Goal: Task Accomplishment & Management: Manage account settings

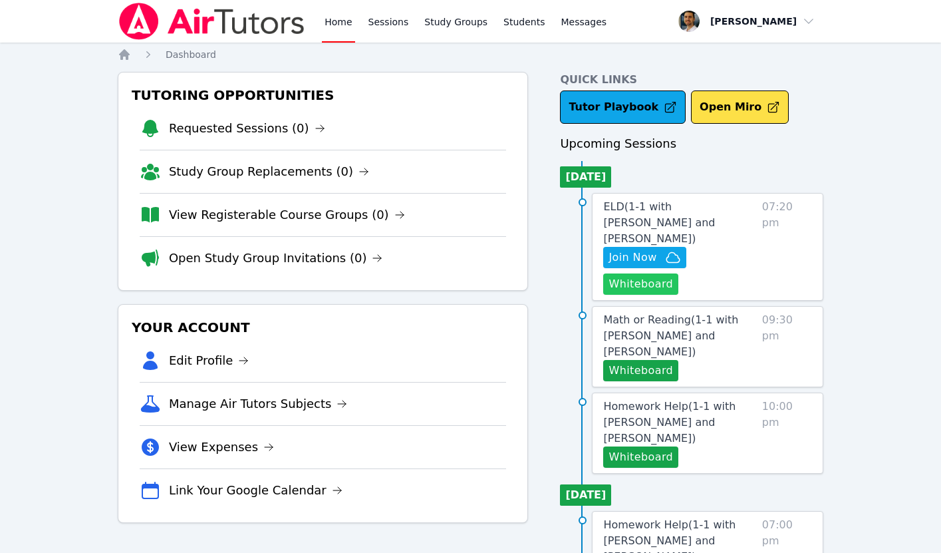
click at [631, 273] on button "Whiteboard" at bounding box center [640, 283] width 75 height 21
click at [643, 249] on span "Join Now" at bounding box center [633, 257] width 48 height 16
click at [690, 213] on link "ELD ( 1-1 with Said Merzhoev and Thomas Baran )" at bounding box center [679, 223] width 153 height 48
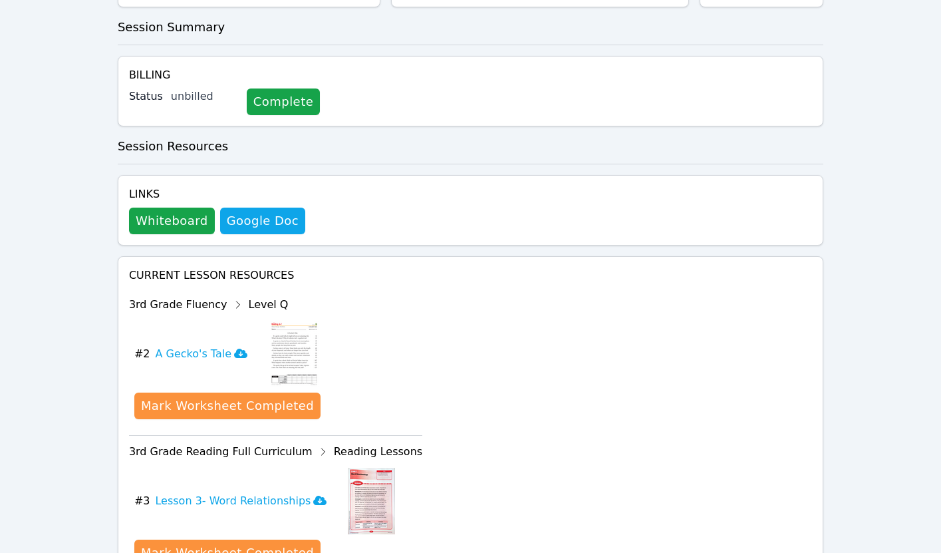
scroll to position [517, 0]
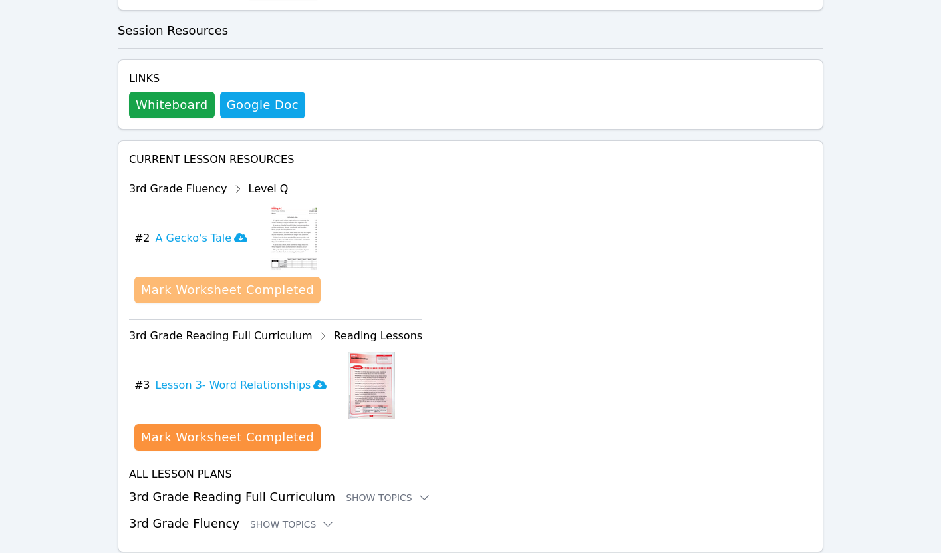
click at [234, 281] on div "Mark Worksheet Completed" at bounding box center [227, 290] width 173 height 19
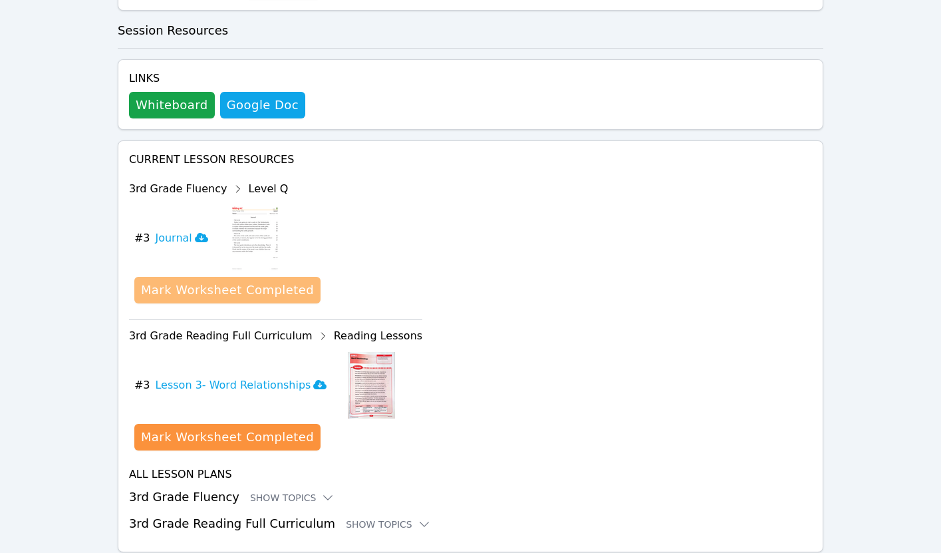
click at [220, 281] on div "Mark Worksheet Completed" at bounding box center [227, 290] width 173 height 19
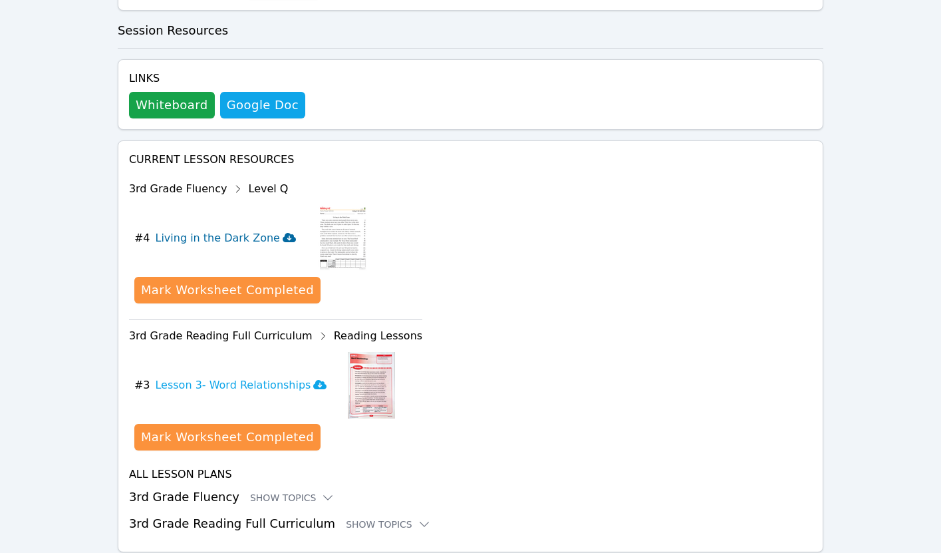
click at [283, 233] on icon at bounding box center [289, 237] width 13 height 9
click at [241, 281] on div "Mark Worksheet Completed" at bounding box center [227, 290] width 173 height 19
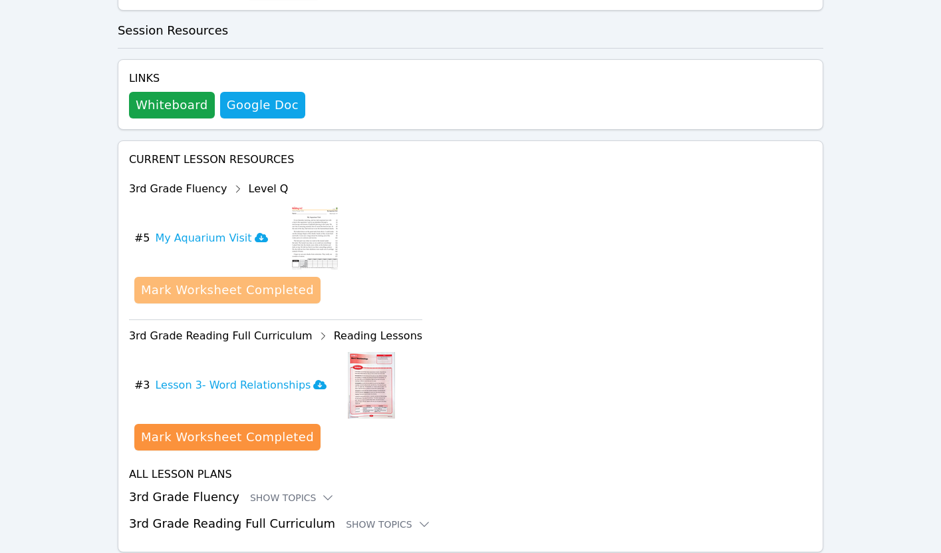
click at [254, 281] on div "Mark Worksheet Completed" at bounding box center [227, 290] width 173 height 19
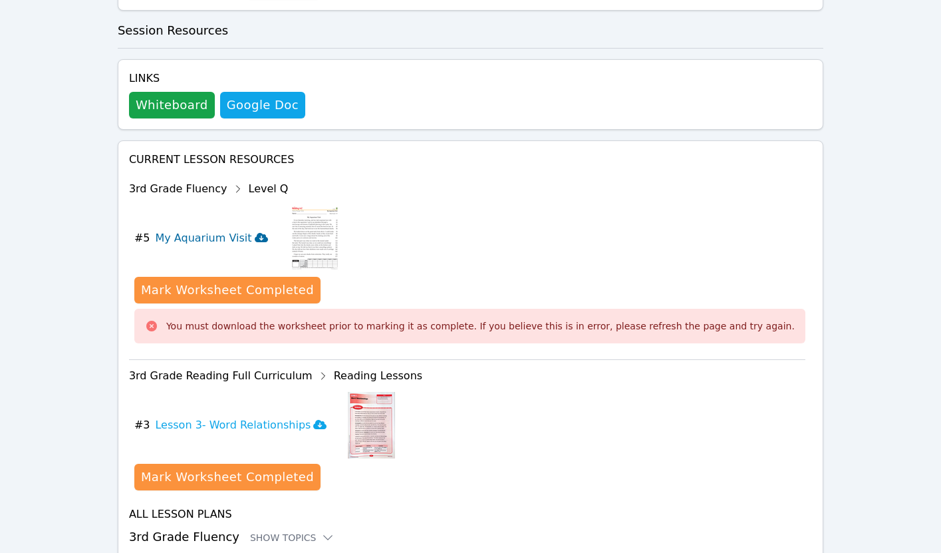
click at [255, 232] on icon at bounding box center [261, 237] width 13 height 11
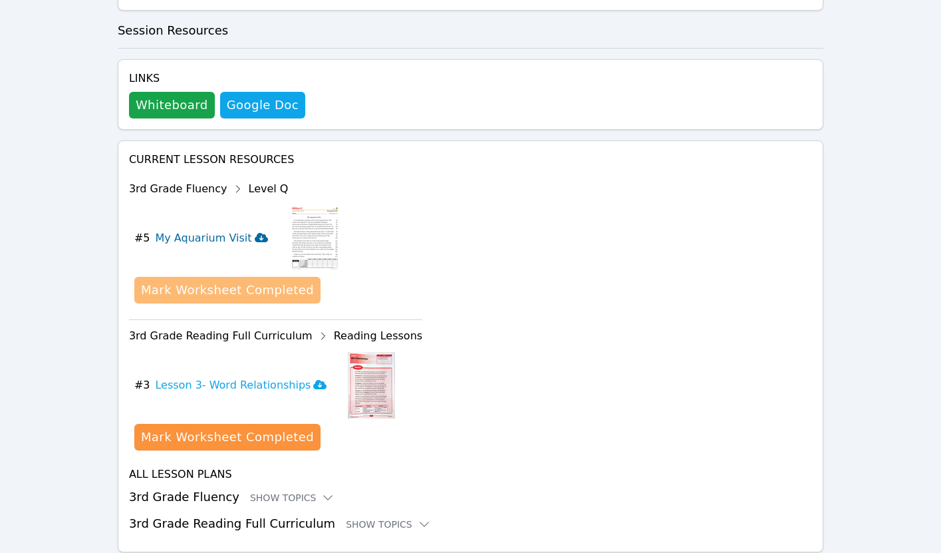
click at [263, 281] on div "Mark Worksheet Completed" at bounding box center [227, 290] width 173 height 19
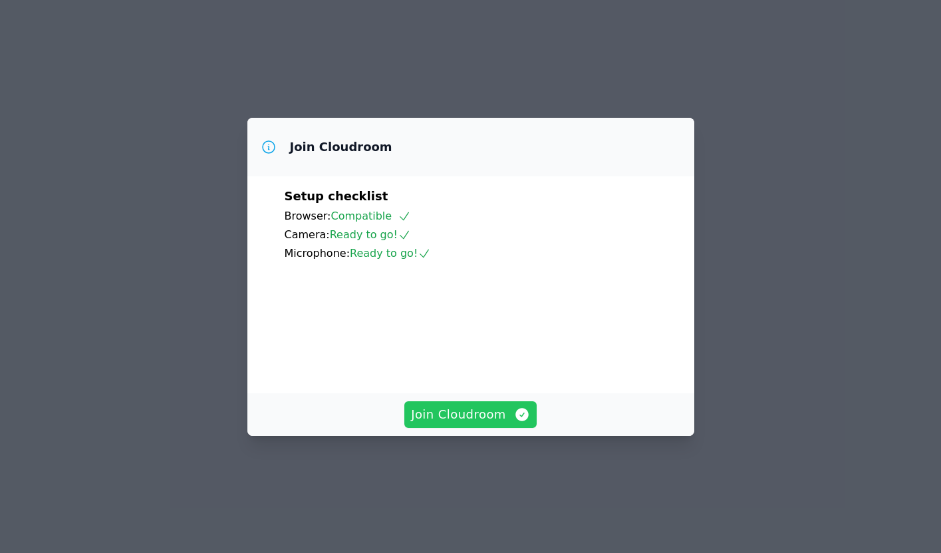
click at [488, 424] on span "Join Cloudroom" at bounding box center [470, 414] width 119 height 19
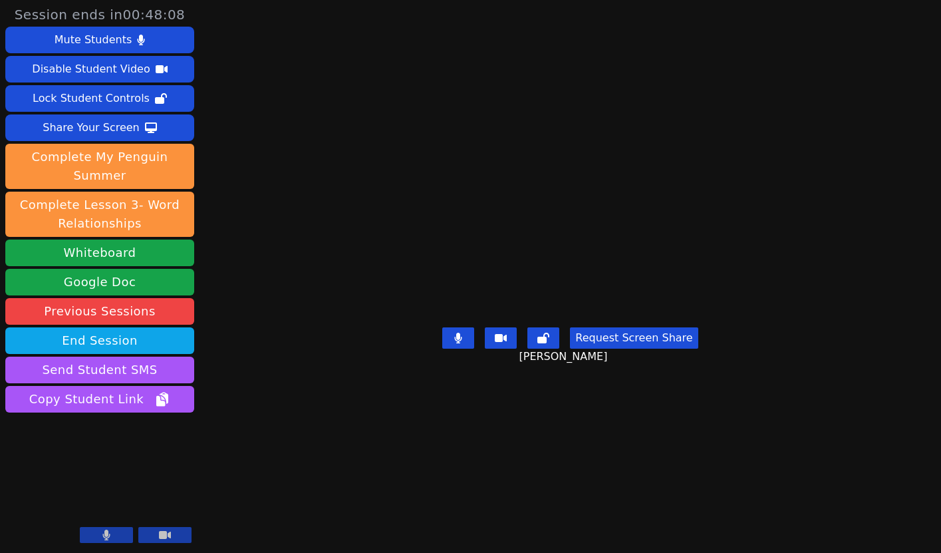
click at [116, 534] on button at bounding box center [106, 535] width 53 height 16
click at [102, 533] on icon at bounding box center [106, 534] width 13 height 11
click at [104, 533] on icon at bounding box center [106, 534] width 7 height 11
click at [104, 533] on icon at bounding box center [106, 534] width 13 height 11
click at [104, 533] on icon at bounding box center [106, 534] width 7 height 11
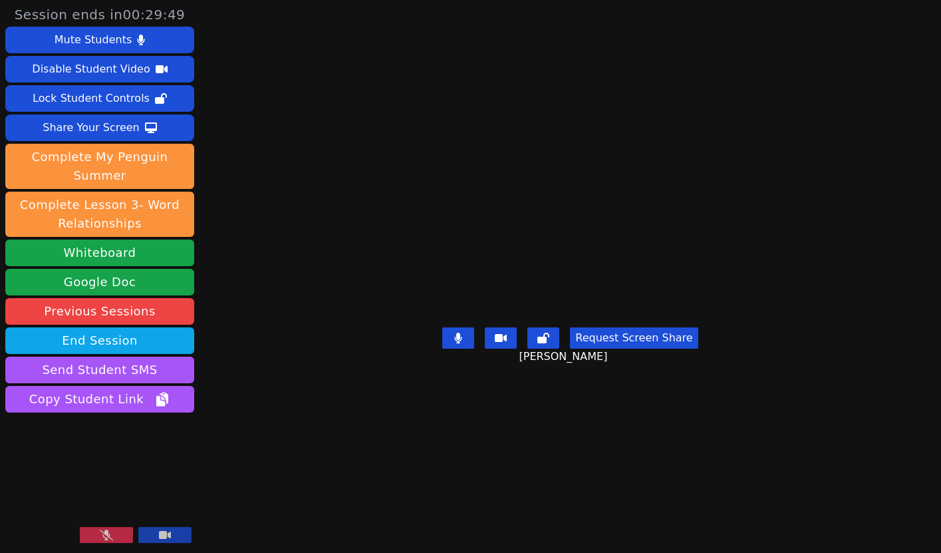
click at [104, 533] on icon at bounding box center [106, 534] width 13 height 11
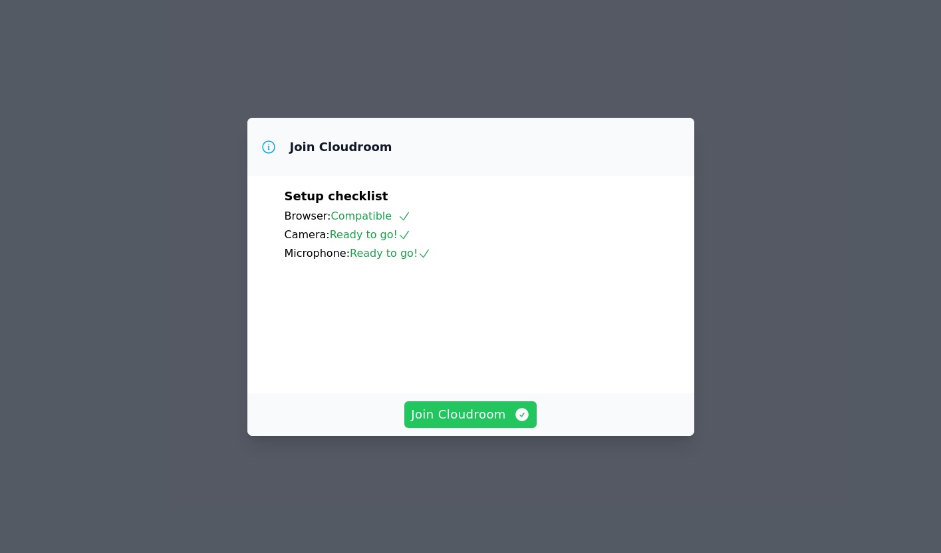
click at [431, 424] on span "Join Cloudroom" at bounding box center [470, 414] width 119 height 19
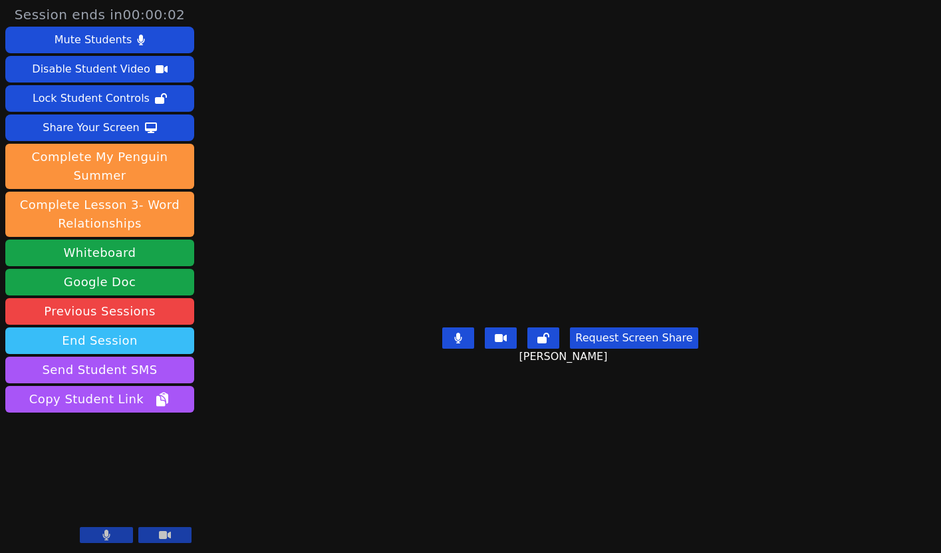
click at [153, 341] on button "End Session" at bounding box center [99, 340] width 189 height 27
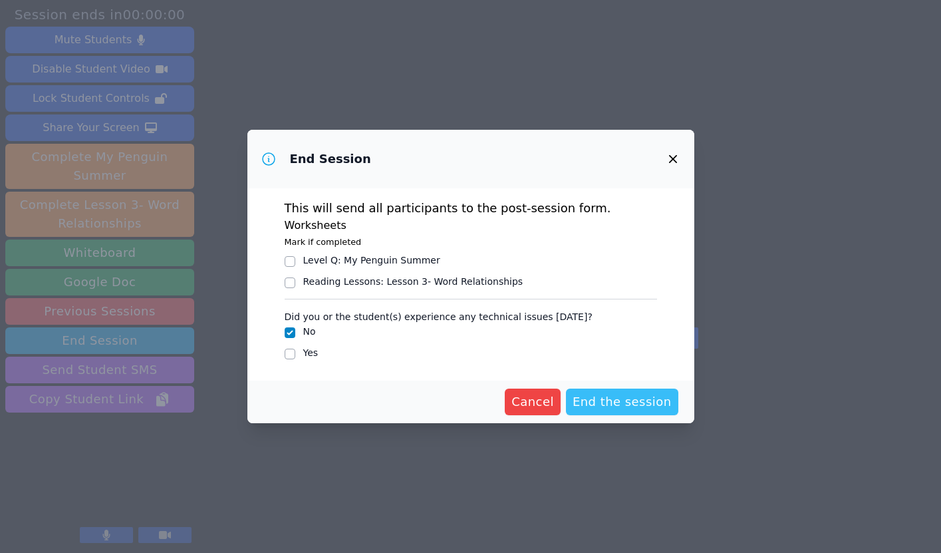
click at [620, 401] on span "End the session" at bounding box center [622, 401] width 99 height 19
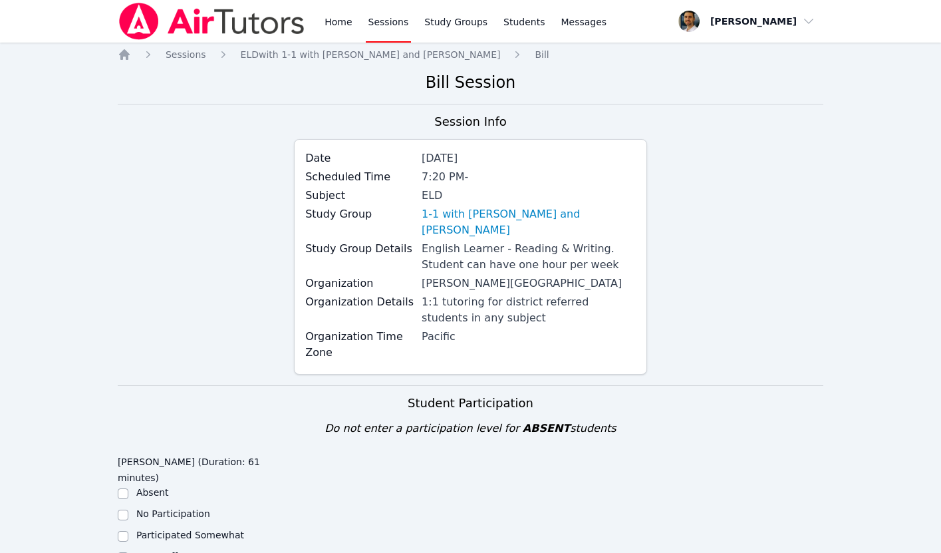
scroll to position [368, 0]
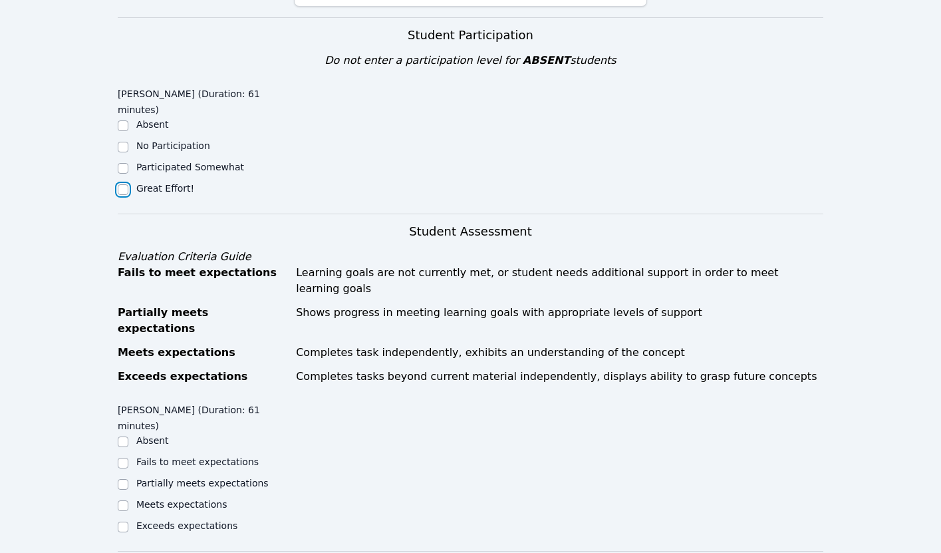
click at [122, 184] on input "Great Effort!" at bounding box center [123, 189] width 11 height 11
checkbox input "true"
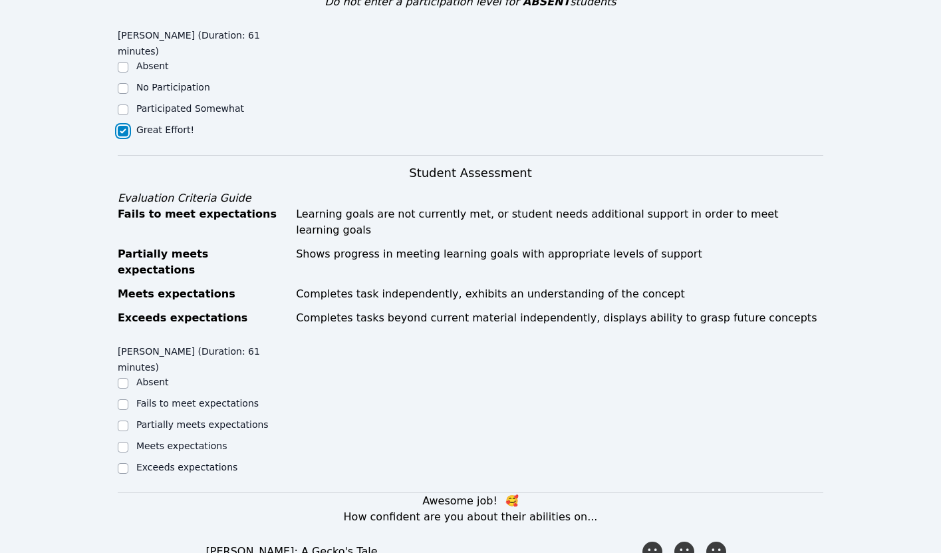
scroll to position [666, 0]
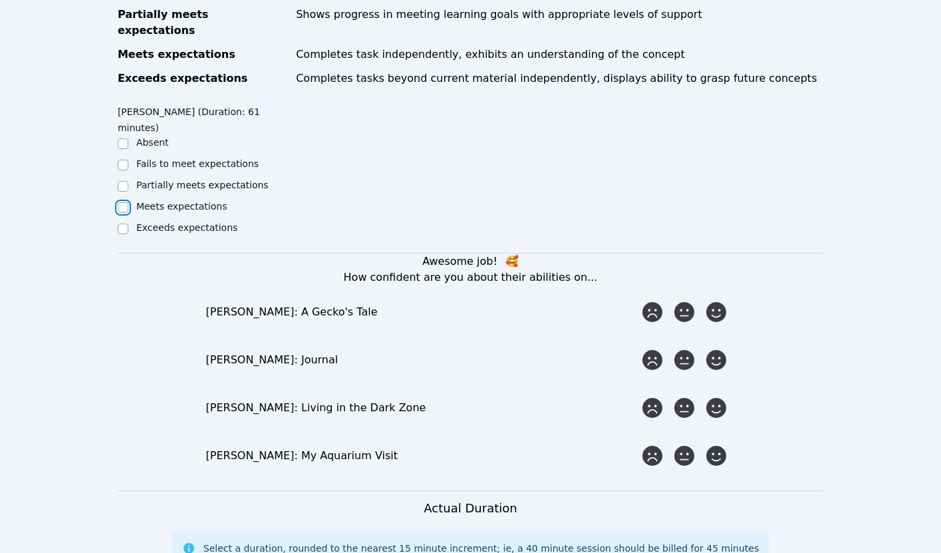
click at [122, 202] on input "Meets expectations" at bounding box center [123, 207] width 11 height 11
checkbox input "true"
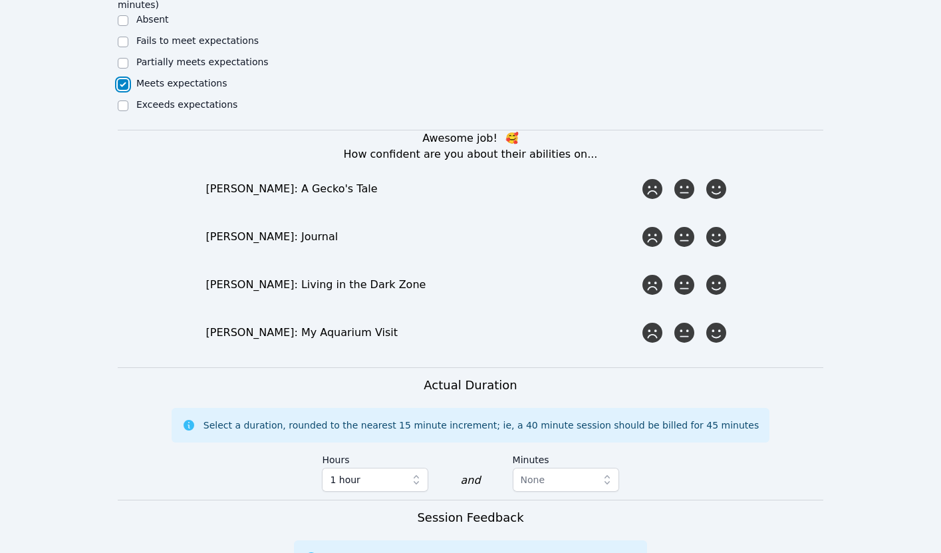
scroll to position [805, 0]
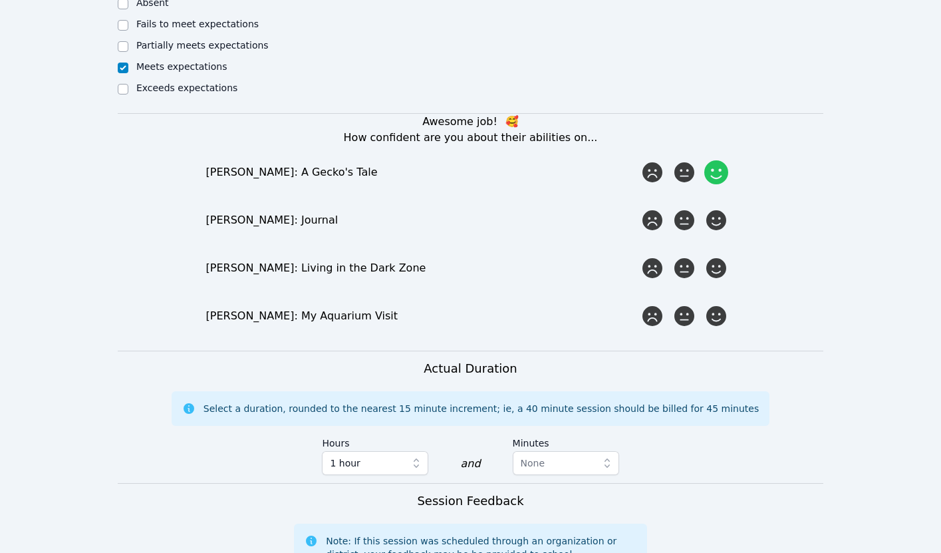
click at [720, 160] on icon at bounding box center [716, 172] width 24 height 24
click at [0, 0] on input "radio" at bounding box center [0, 0] width 0 height 0
click at [720, 208] on icon at bounding box center [716, 220] width 24 height 24
click at [0, 0] on input "radio" at bounding box center [0, 0] width 0 height 0
click at [718, 256] on icon at bounding box center [716, 268] width 24 height 24
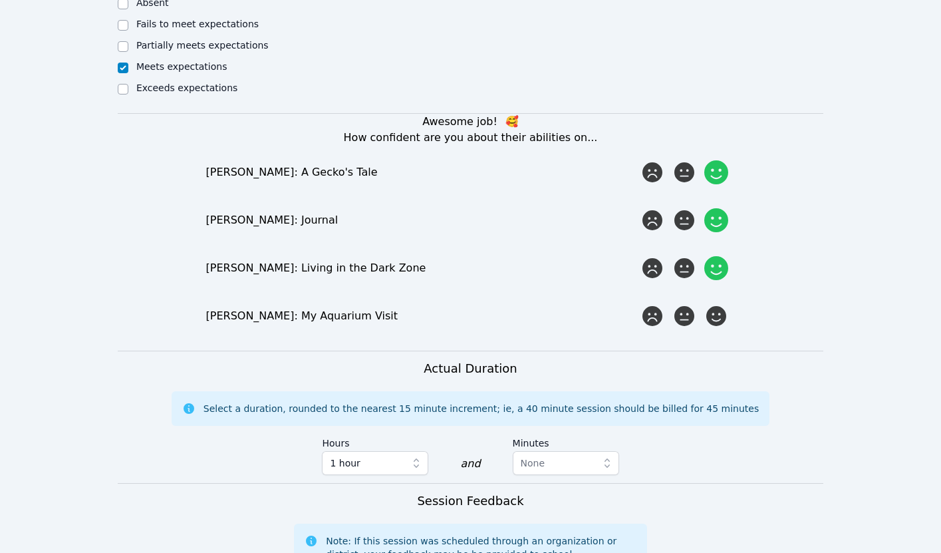
click at [0, 0] on input "radio" at bounding box center [0, 0] width 0 height 0
click at [718, 304] on icon at bounding box center [716, 316] width 24 height 24
click at [0, 0] on input "radio" at bounding box center [0, 0] width 0 height 0
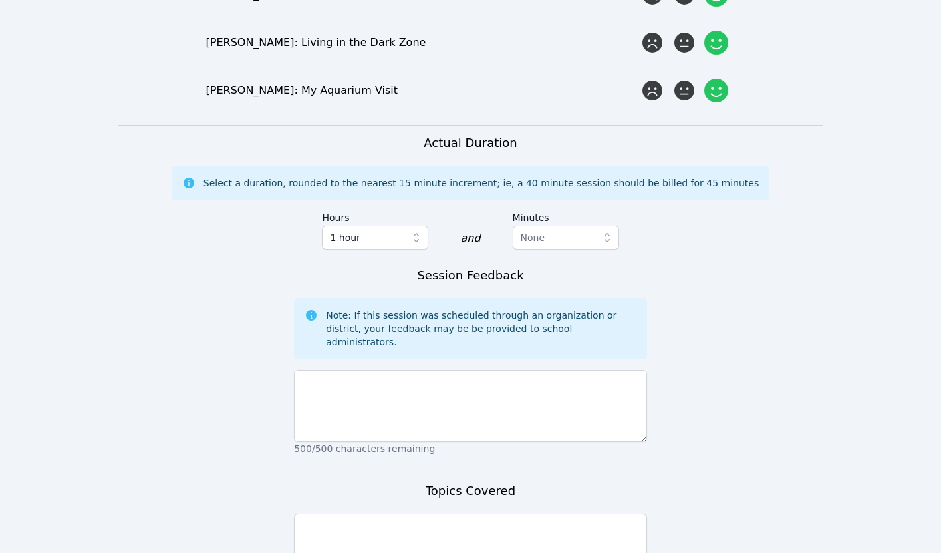
scroll to position [1093, 0]
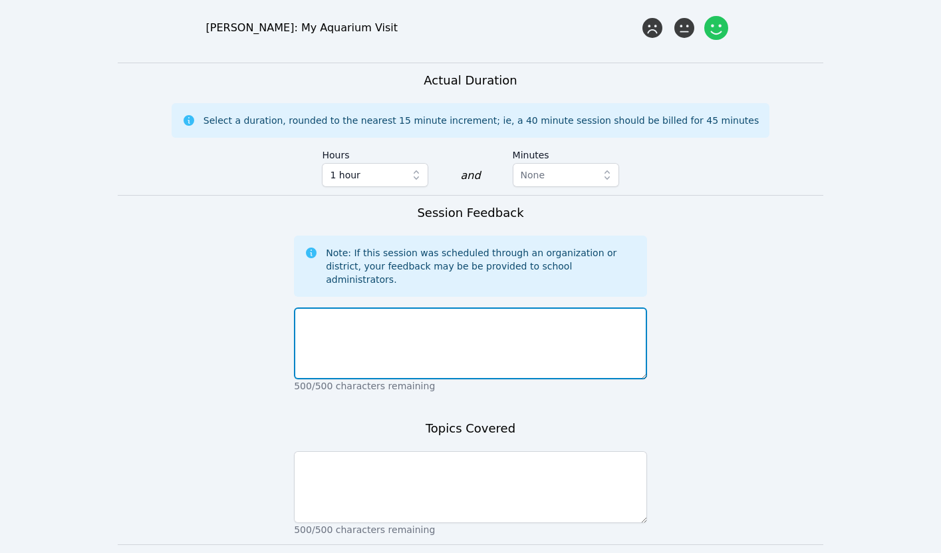
click at [439, 307] on textarea at bounding box center [470, 343] width 353 height 72
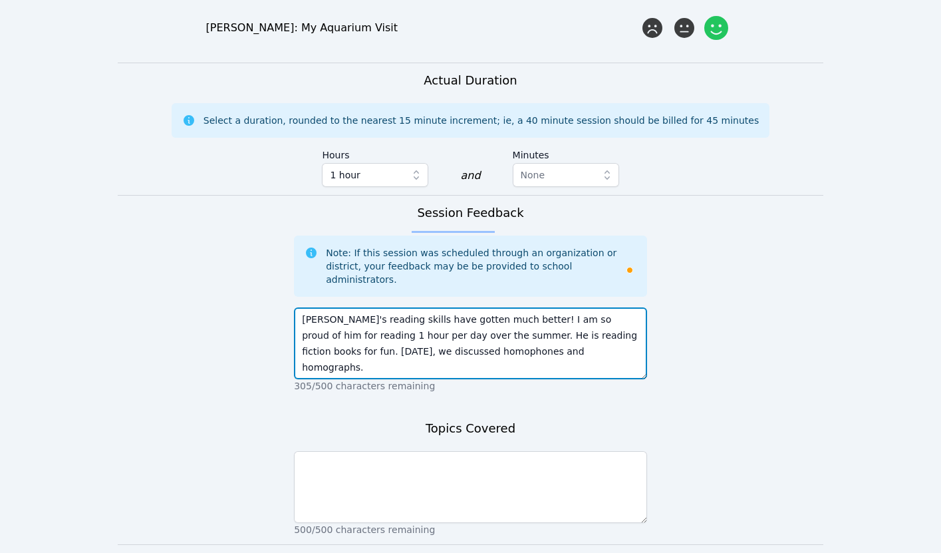
type textarea "Said's reading skills have gotten much better! I am so proud of him for reading…"
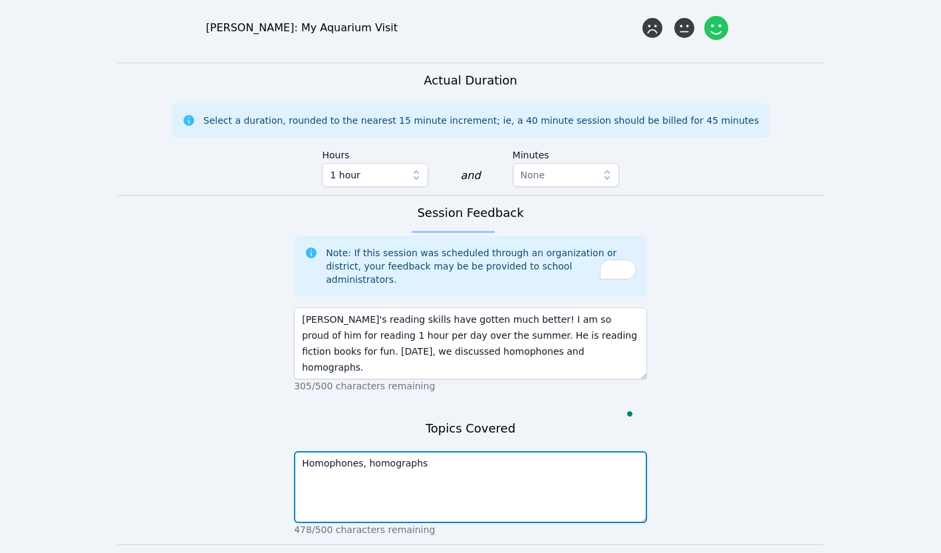
type textarea "Homophones, homographs"
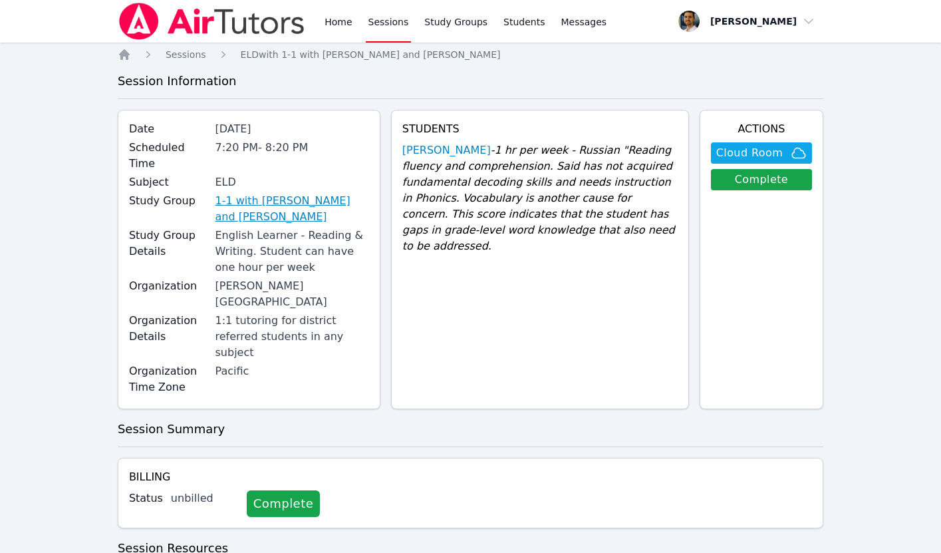
click at [290, 193] on link "1-1 with [PERSON_NAME] and [PERSON_NAME]" at bounding box center [293, 209] width 154 height 32
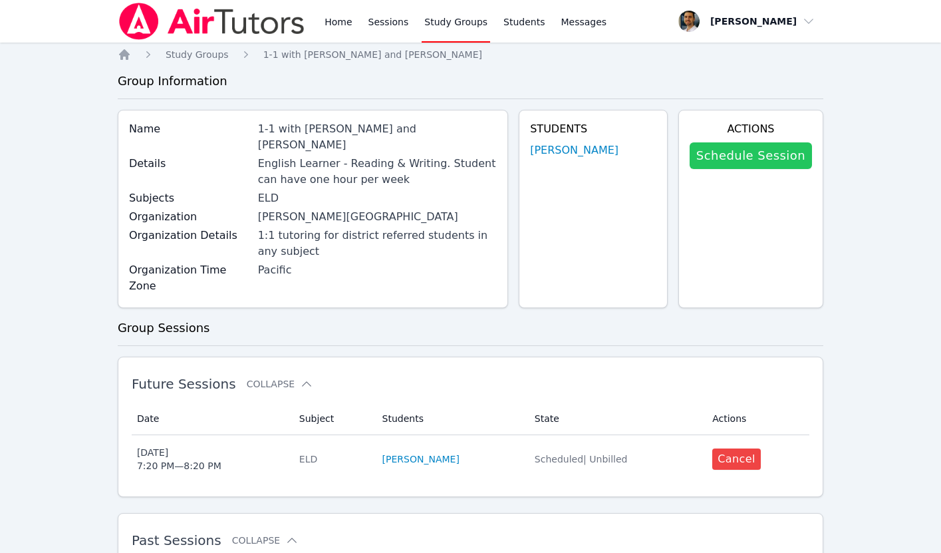
click at [724, 148] on link "Schedule Session" at bounding box center [751, 155] width 122 height 27
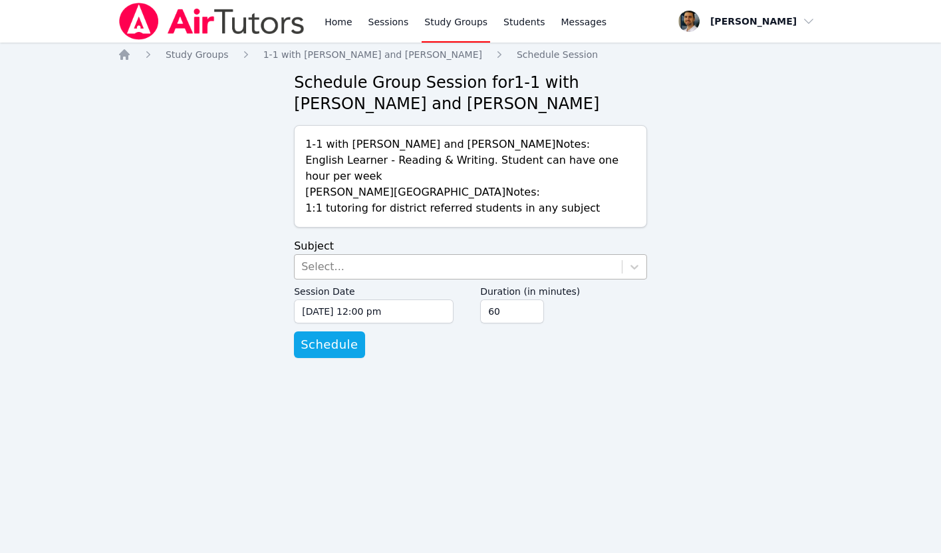
click at [486, 271] on div "Select..." at bounding box center [458, 267] width 327 height 24
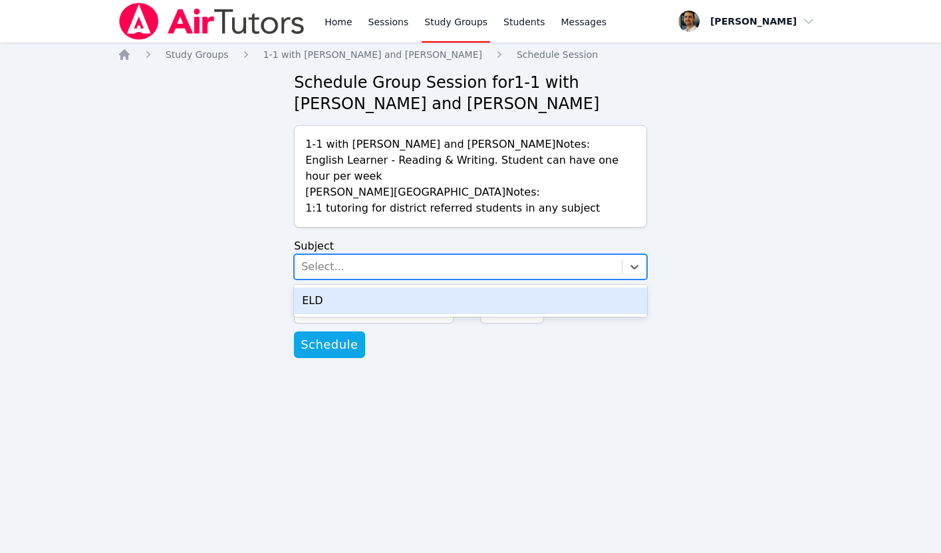
click at [428, 311] on div "ELD" at bounding box center [470, 300] width 353 height 27
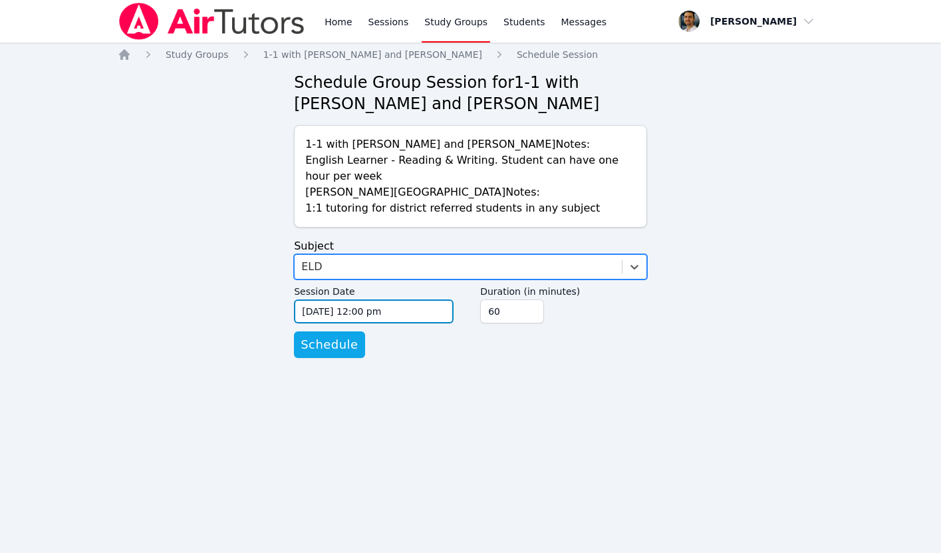
click at [391, 316] on input "09/18/2025 12:00 pm" at bounding box center [374, 311] width 160 height 24
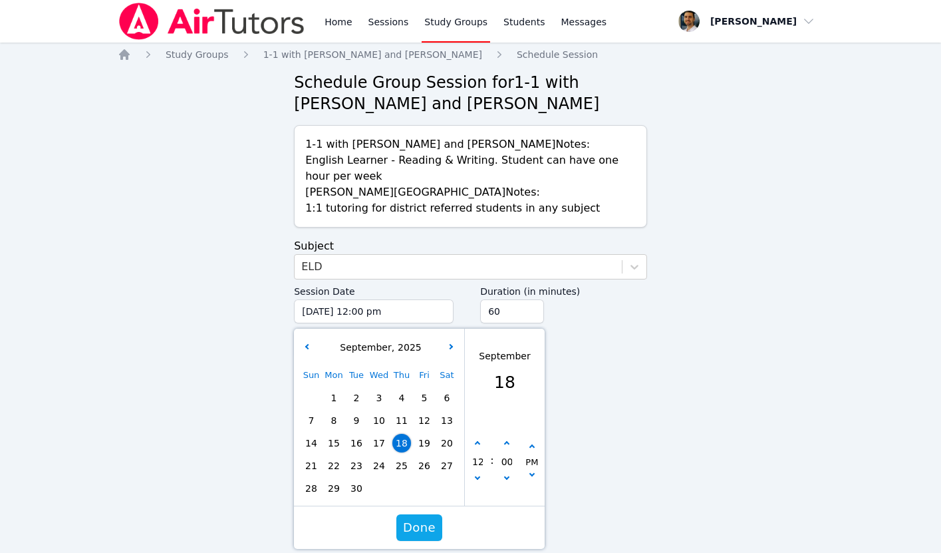
click at [404, 472] on span "25" at bounding box center [401, 465] width 19 height 19
click at [480, 449] on button "button" at bounding box center [477, 443] width 13 height 13
type input "09/25/2025 01:00 pm"
type input "01"
click at [480, 449] on button "button" at bounding box center [477, 443] width 13 height 13
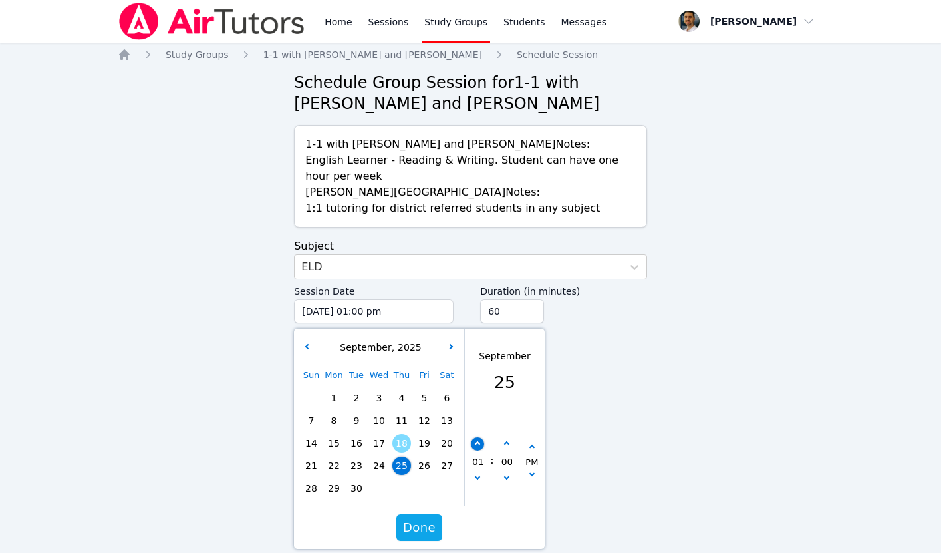
type input "09/25/2025 02:00 pm"
type input "02"
click at [480, 449] on button "button" at bounding box center [477, 443] width 13 height 13
type input "09/25/2025 03:00 pm"
type input "03"
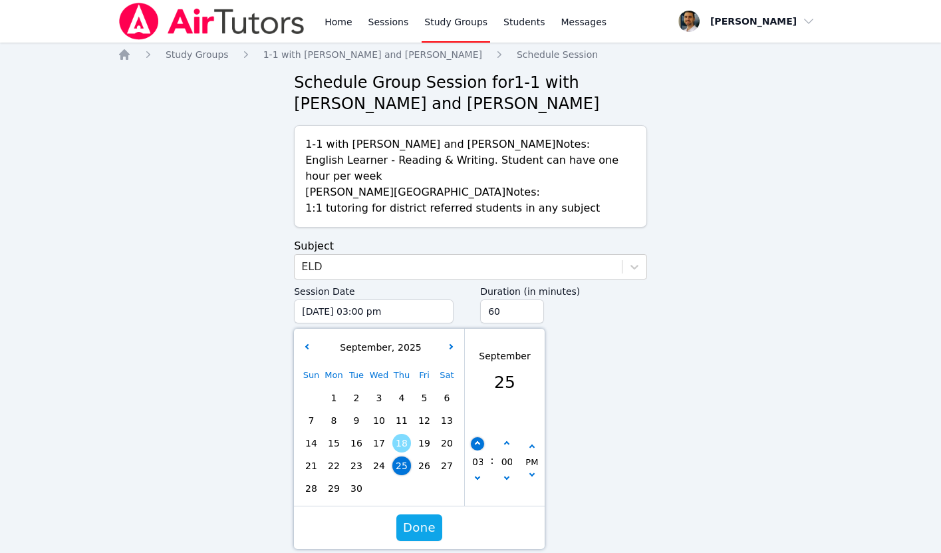
click at [480, 449] on button "button" at bounding box center [477, 443] width 13 height 13
type input "09/25/2025 04:00 pm"
type input "04"
click at [480, 449] on button "button" at bounding box center [477, 443] width 13 height 13
type input "09/25/2025 05:00 pm"
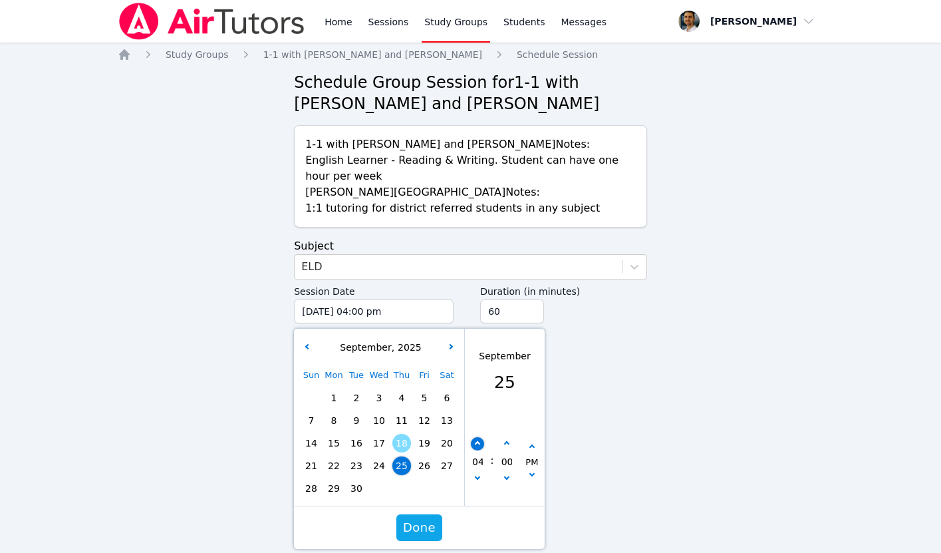
type input "05"
click at [480, 449] on button "button" at bounding box center [477, 443] width 13 height 13
type input "09/25/2025 06:00 pm"
type input "06"
click at [480, 449] on button "button" at bounding box center [477, 443] width 13 height 13
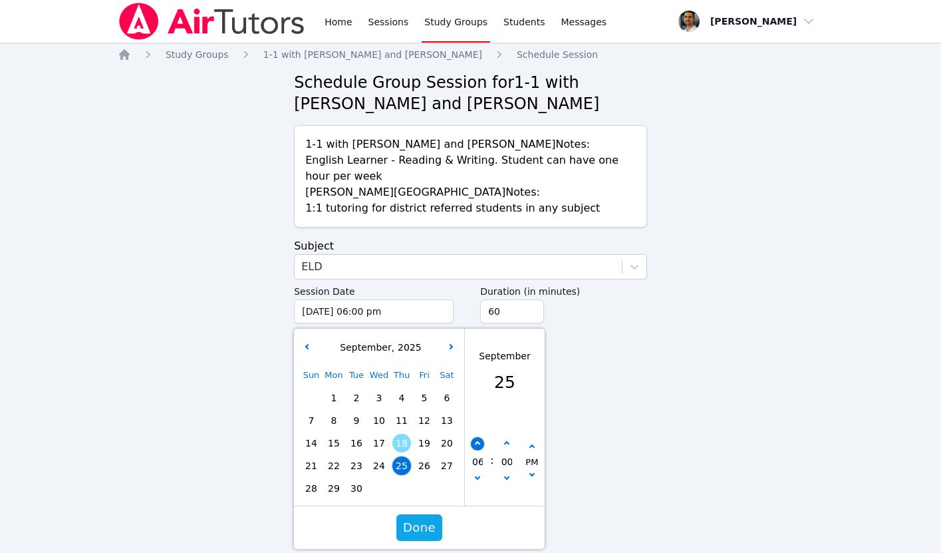
type input "09/25/2025 07:00 pm"
type input "07"
click at [507, 445] on icon "button" at bounding box center [506, 443] width 5 height 5
type input "09/25/2025 07:05 pm"
type input "05"
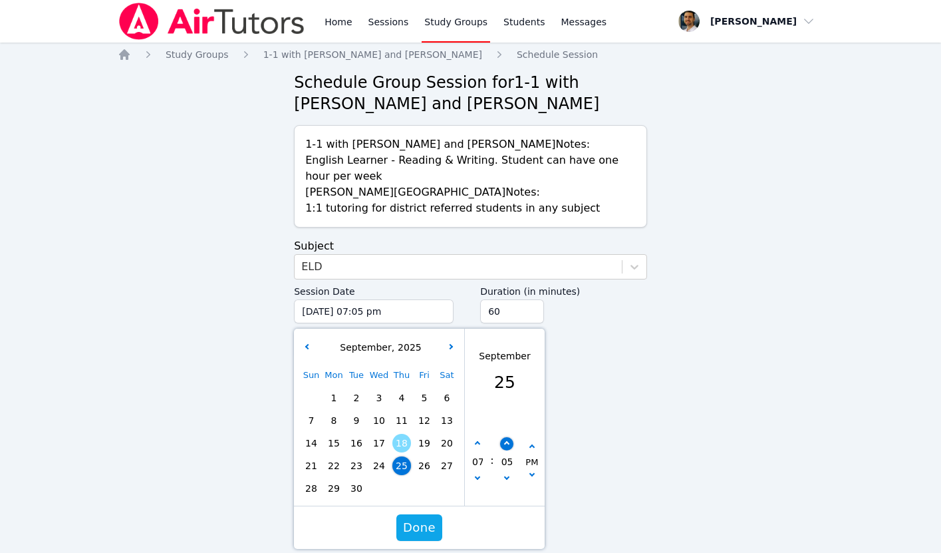
click at [507, 445] on icon "button" at bounding box center [506, 443] width 5 height 5
type input "09/25/2025 07:10 pm"
type input "10"
click at [507, 445] on icon "button" at bounding box center [506, 443] width 5 height 5
type input "09/25/2025 07:15 pm"
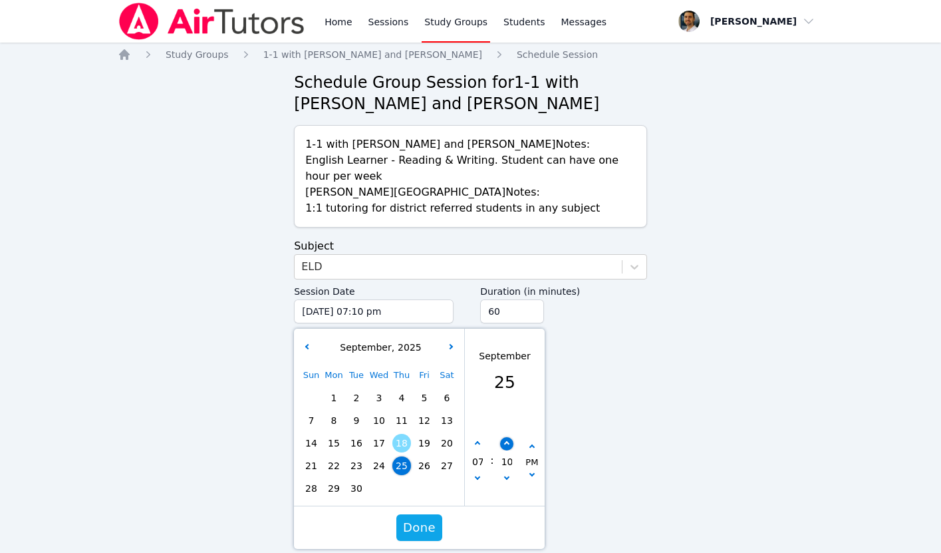
type input "15"
click at [507, 445] on icon "button" at bounding box center [506, 443] width 5 height 5
type input "09/25/2025 07:20 pm"
type input "20"
click at [507, 445] on icon "button" at bounding box center [506, 443] width 5 height 5
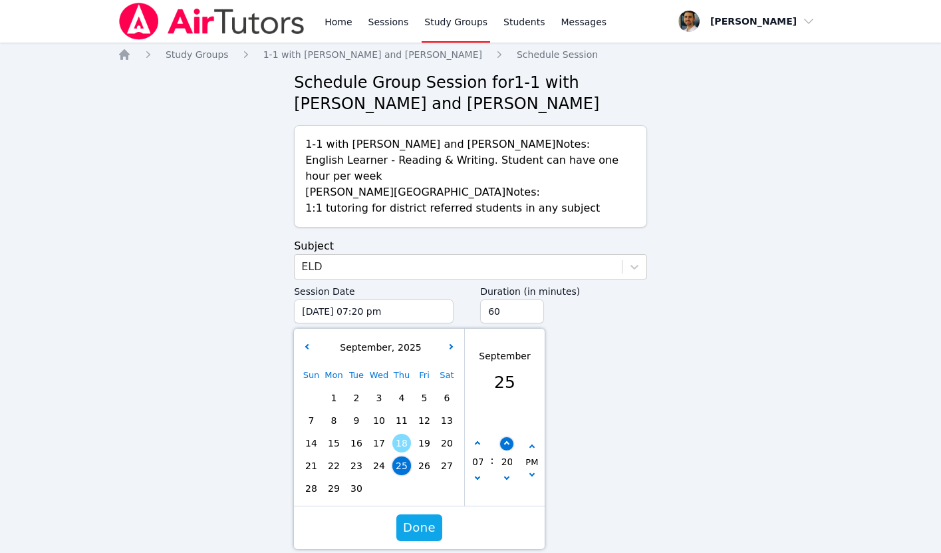
type input "09/25/2025 07:25 pm"
type input "25"
click at [414, 529] on span "Done" at bounding box center [419, 527] width 33 height 19
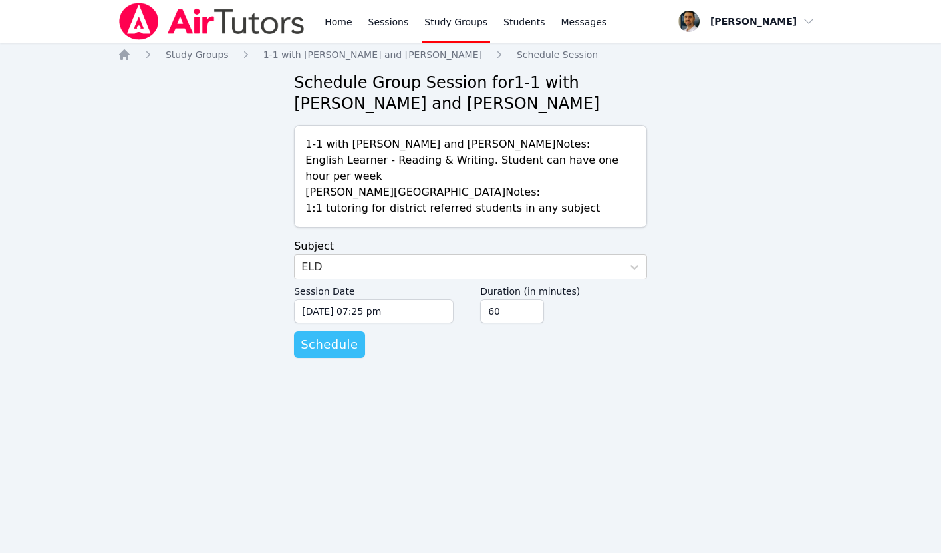
click at [347, 345] on span "Schedule" at bounding box center [329, 344] width 57 height 19
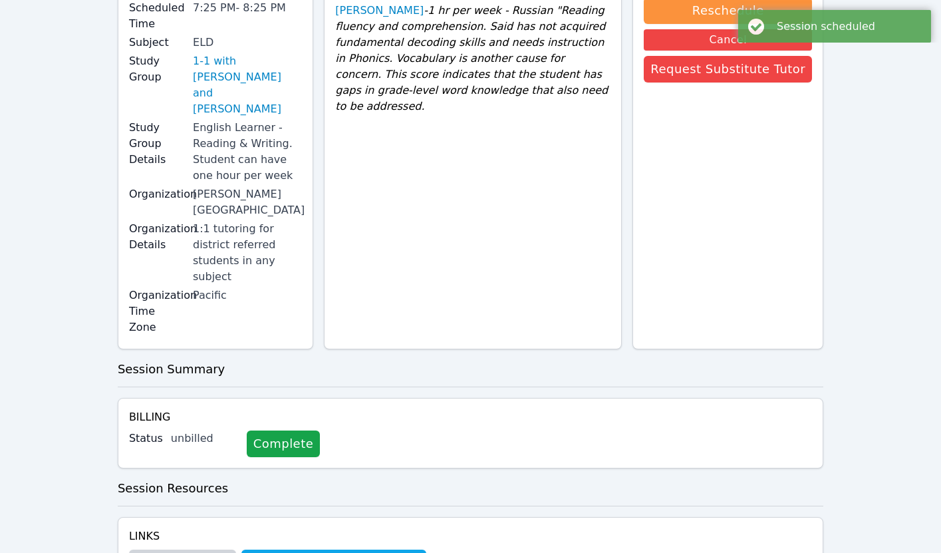
scroll to position [262, 0]
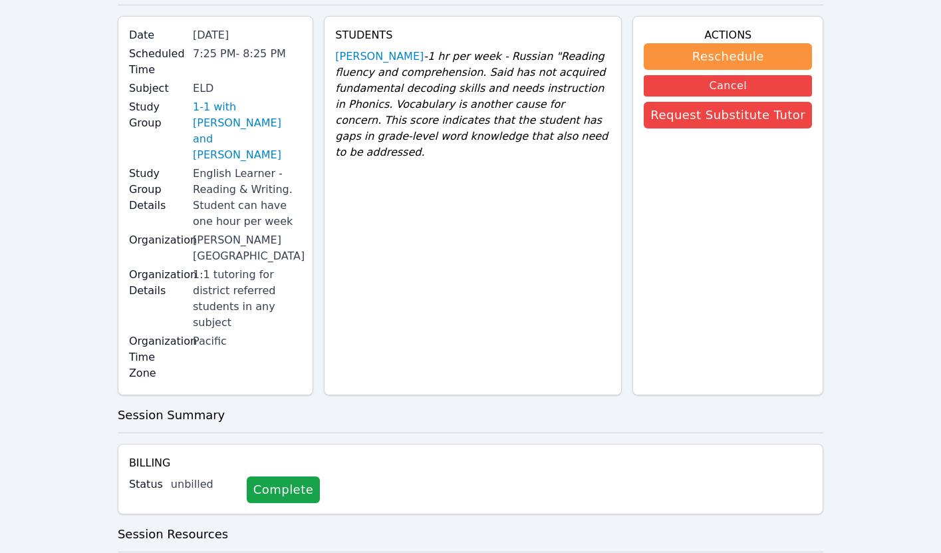
scroll to position [253, 0]
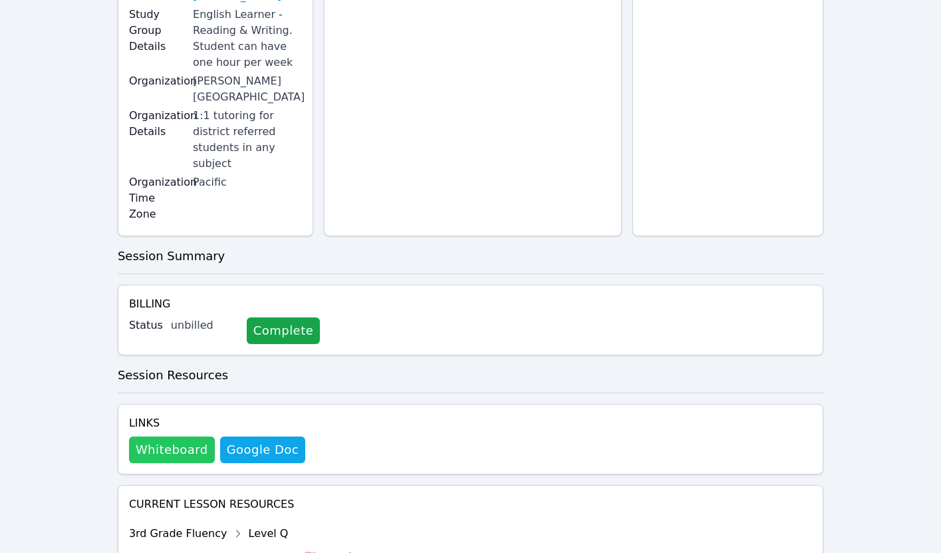
click at [158, 436] on button "Whiteboard" at bounding box center [172, 449] width 86 height 27
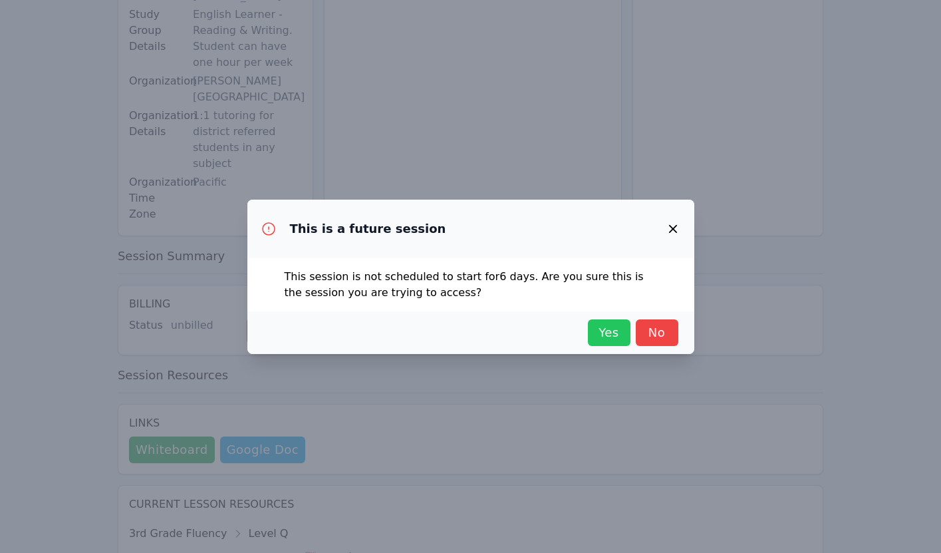
click at [605, 331] on span "Yes" at bounding box center [609, 332] width 29 height 19
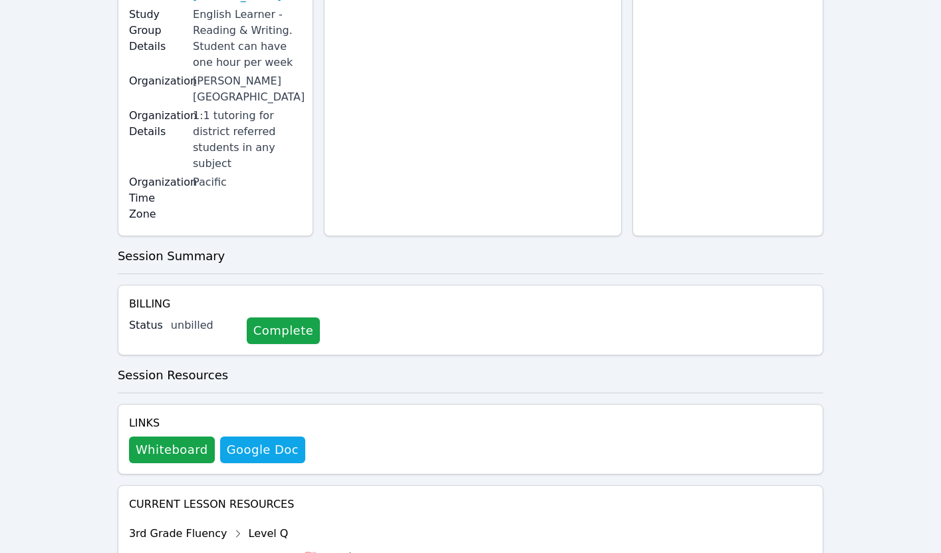
scroll to position [0, 0]
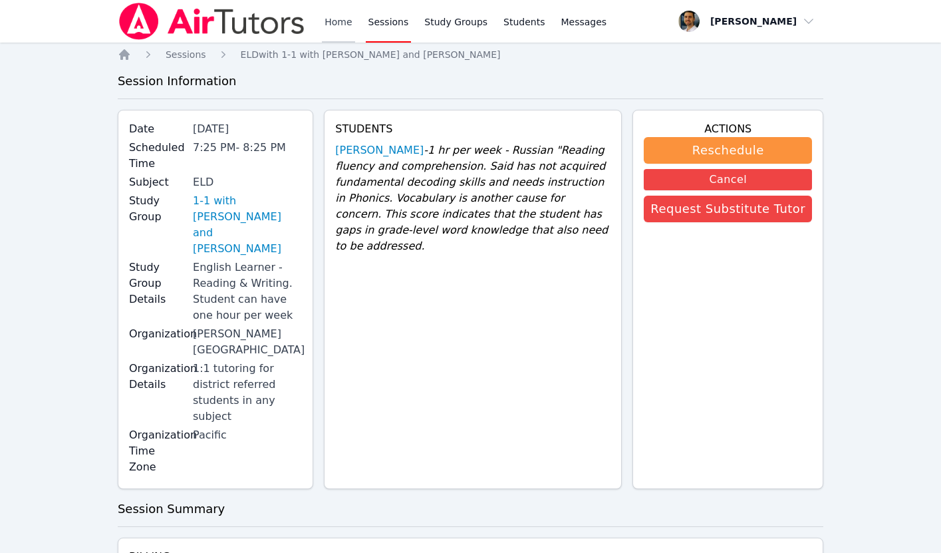
click at [347, 31] on link "Home" at bounding box center [338, 21] width 33 height 43
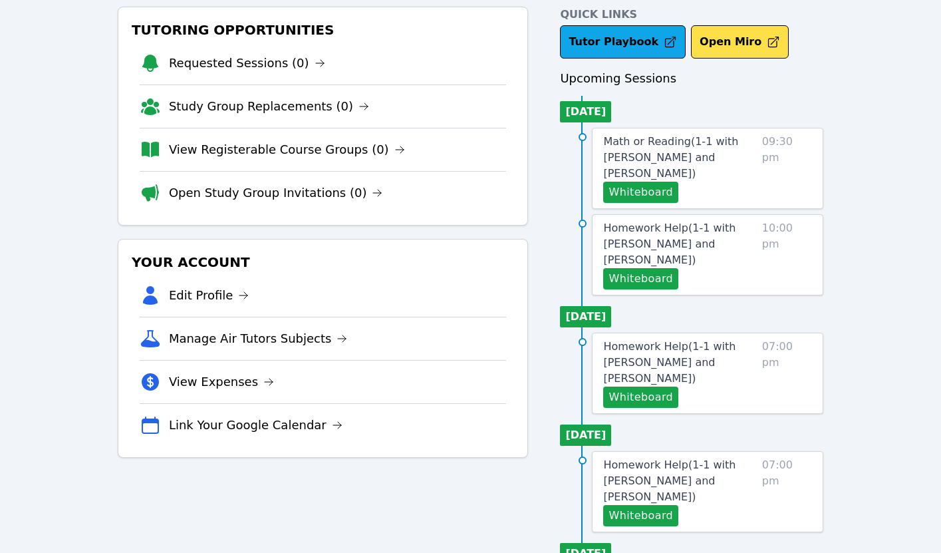
scroll to position [67, 0]
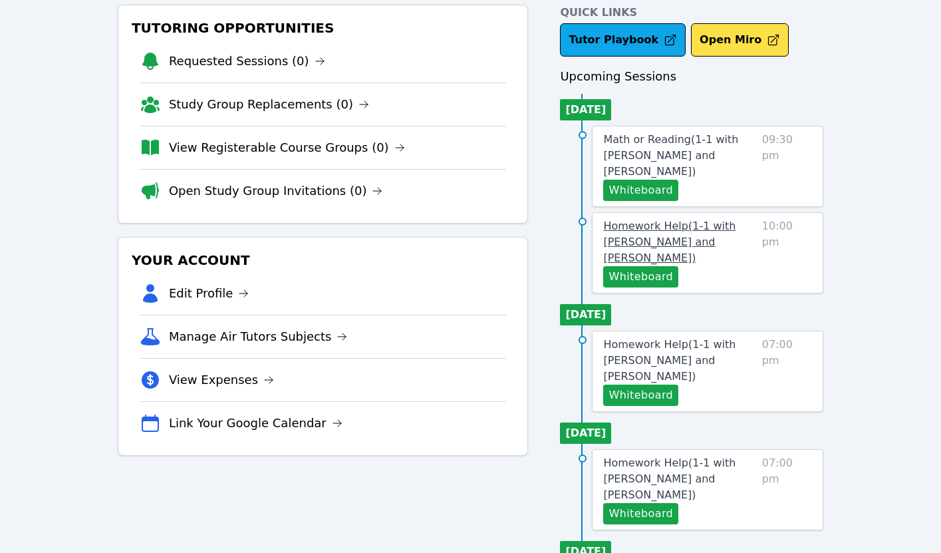
click at [680, 241] on span "Homework Help ( 1-1 with [PERSON_NAME] and [PERSON_NAME] )" at bounding box center [669, 241] width 132 height 45
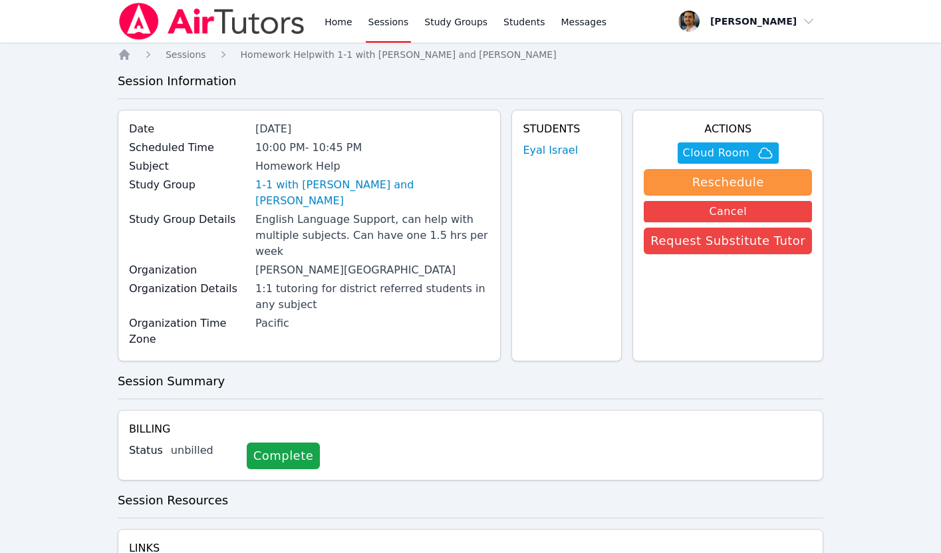
scroll to position [67, 0]
